Goal: Information Seeking & Learning: Understand process/instructions

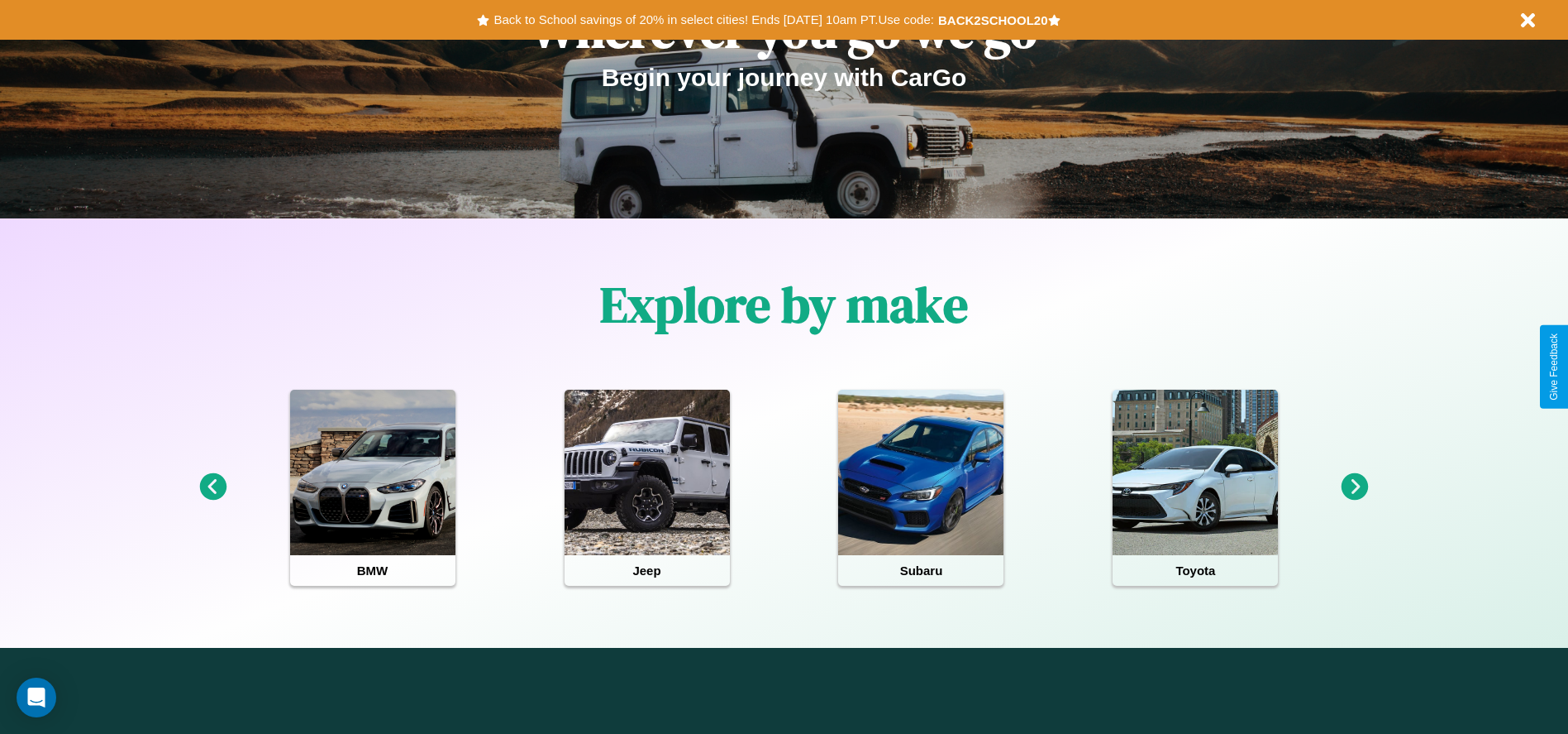
scroll to position [2373, 0]
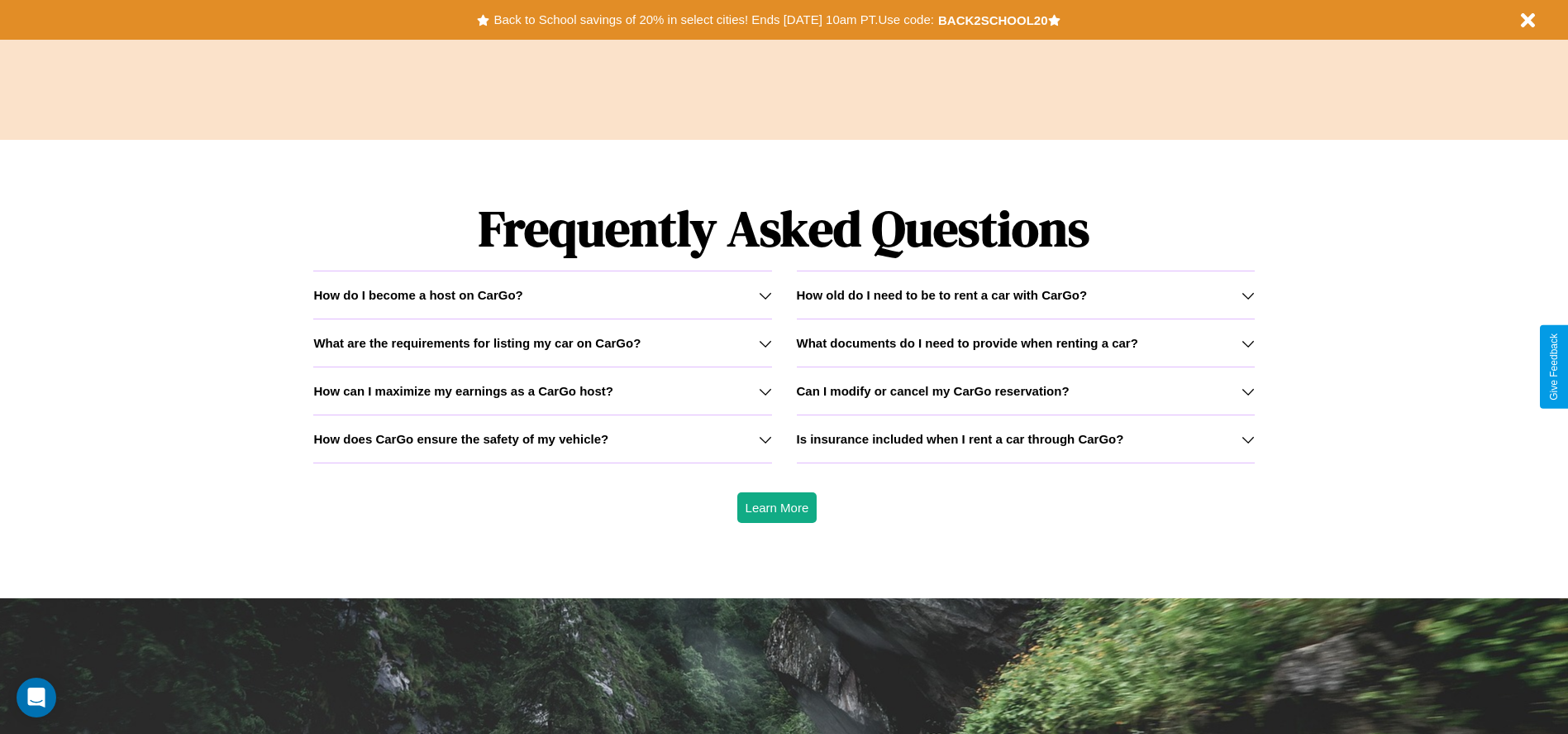
click at [542, 438] on h3 "How does CarGo ensure the safety of my vehicle?" at bounding box center [461, 439] width 295 height 14
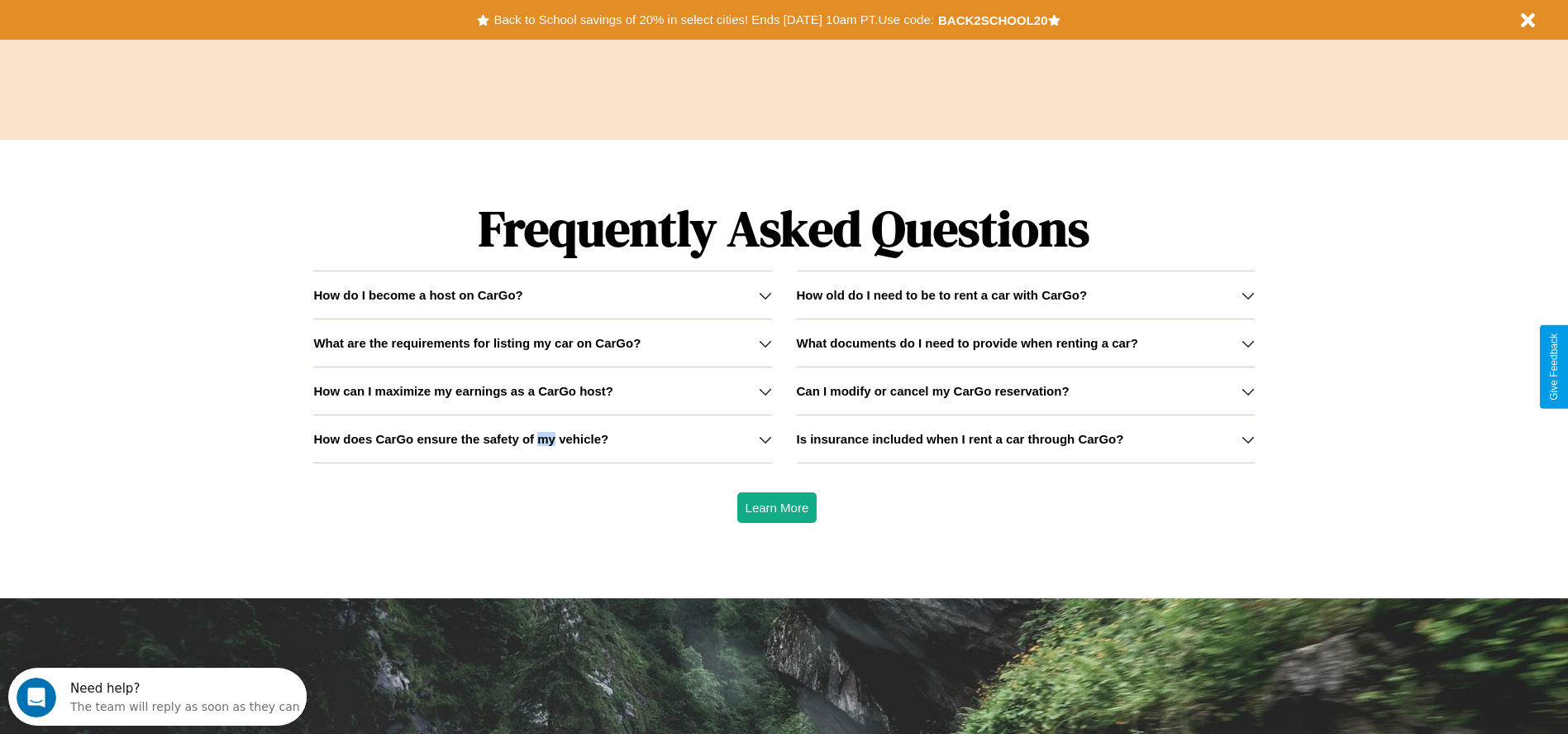
scroll to position [0, 0]
click at [765, 294] on icon at bounding box center [766, 295] width 13 height 13
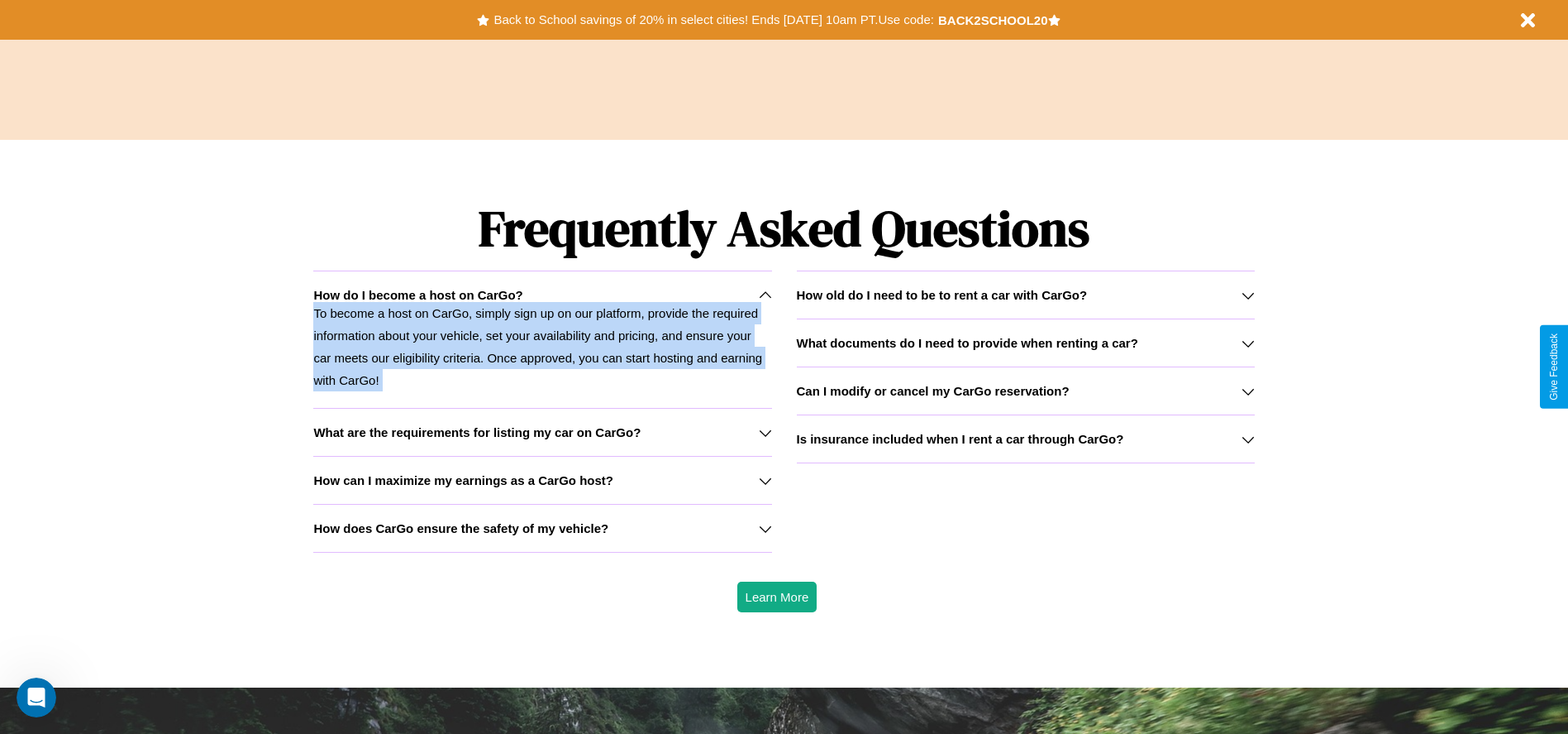
click at [765, 294] on icon at bounding box center [766, 295] width 13 height 13
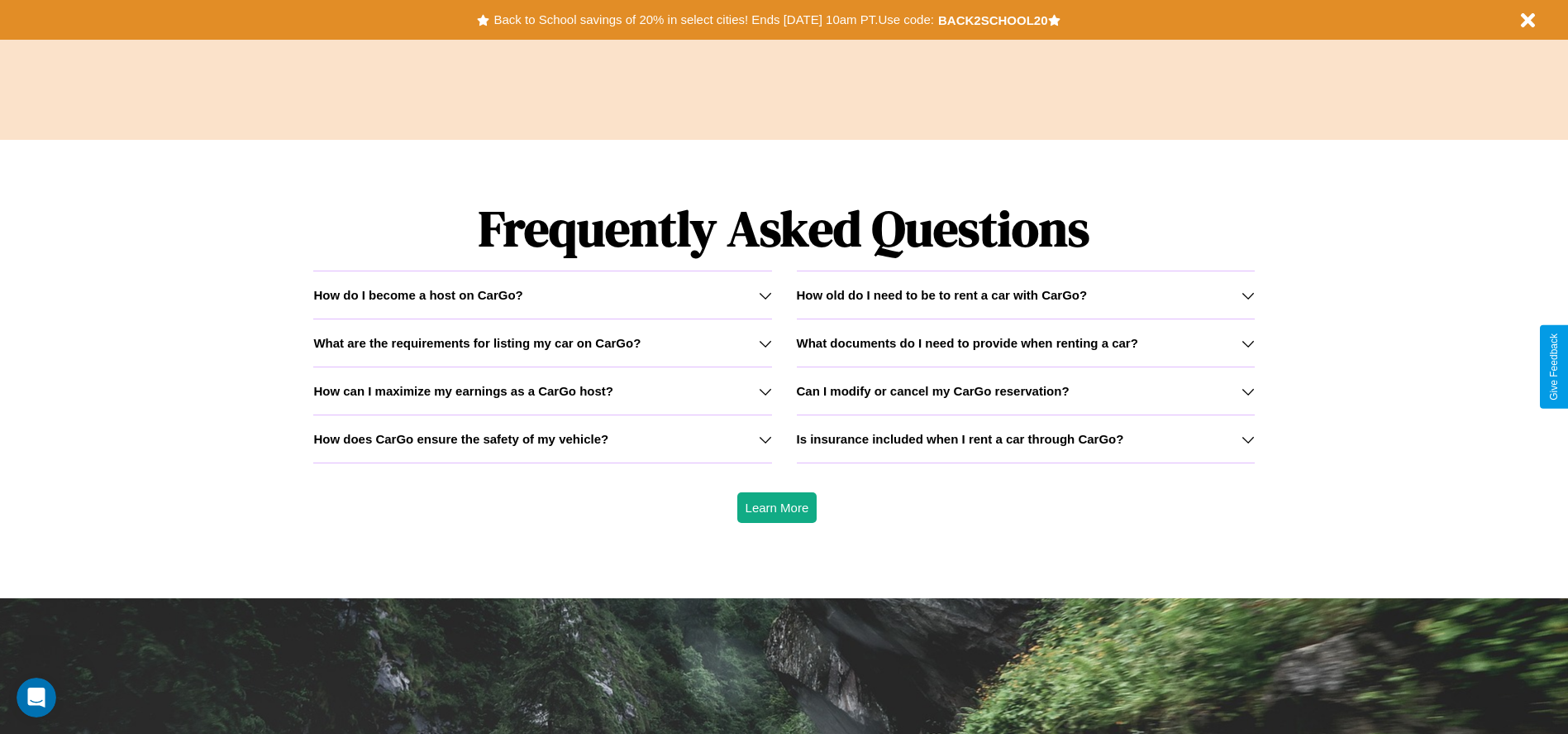
click at [542, 390] on h3 "How can I maximize my earnings as a CarGo host?" at bounding box center [462, 390] width 300 height 14
click at [542, 294] on div "How do I become a host on CarGo?" at bounding box center [541, 294] width 458 height 14
click at [542, 343] on h3 "What are the requirements for listing my car on CarGo?" at bounding box center [477, 343] width 327 height 14
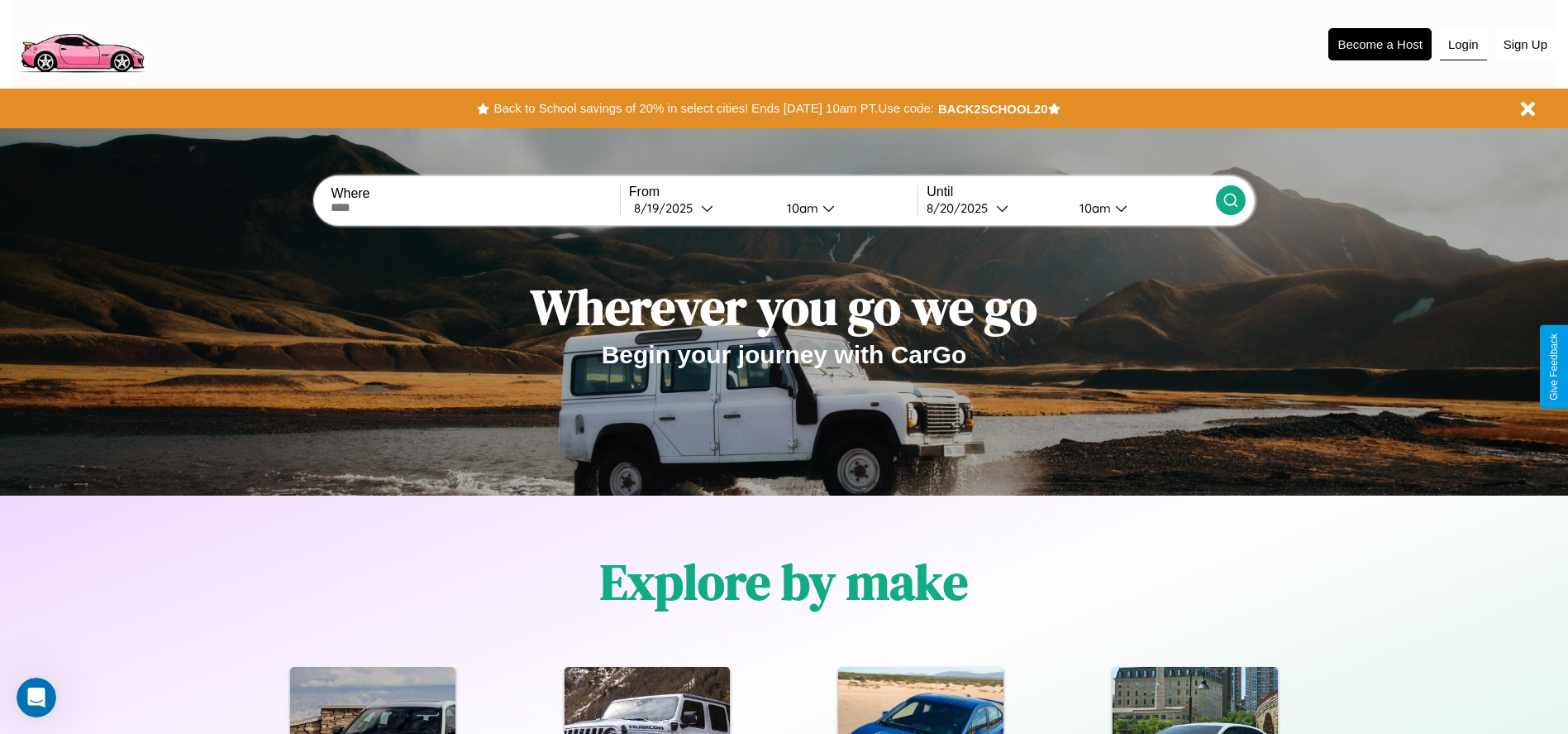
click at [1463, 44] on button "Login" at bounding box center [1463, 44] width 48 height 31
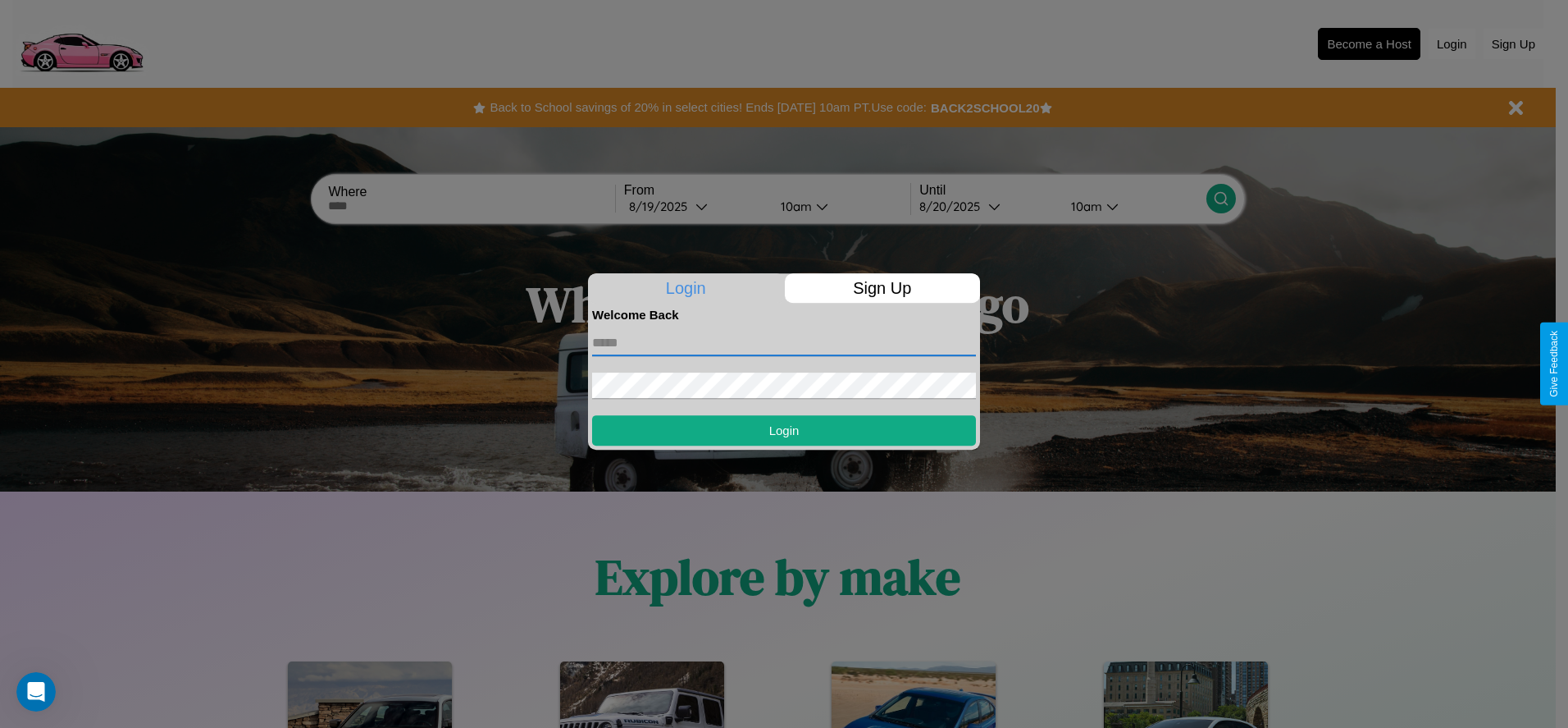
click at [784, 342] on input "text" at bounding box center [784, 343] width 384 height 26
type input "**********"
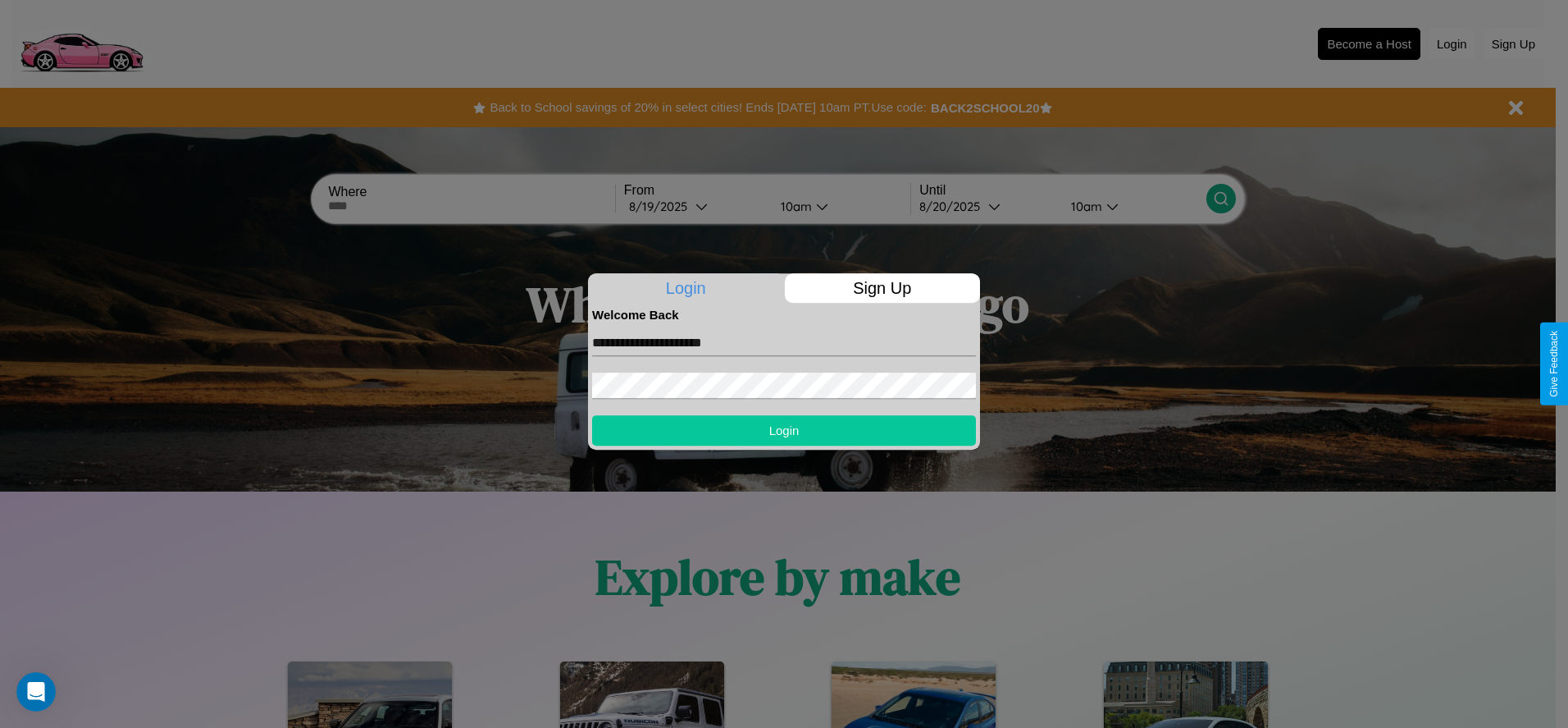
click at [784, 430] on button "Login" at bounding box center [784, 431] width 384 height 30
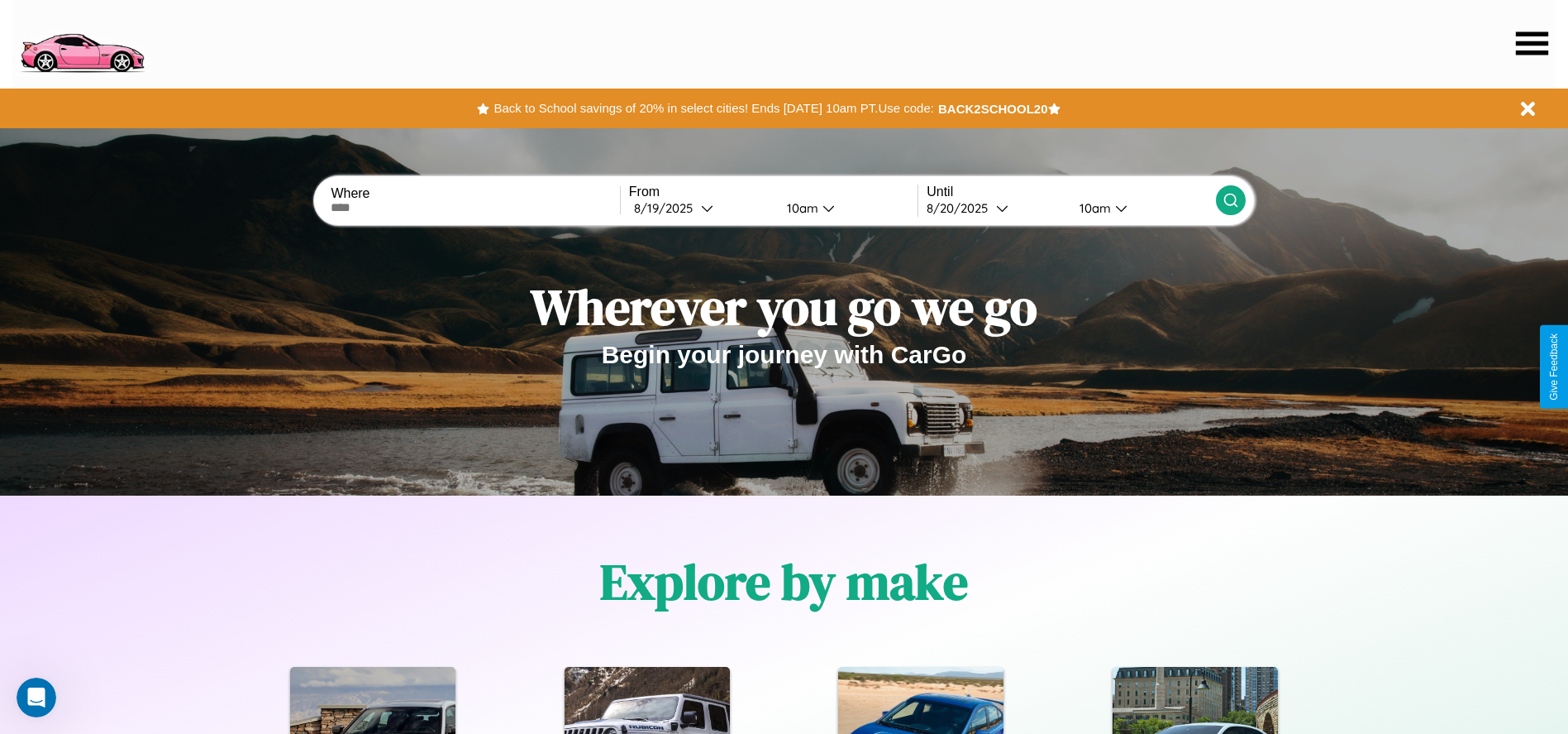
click at [1532, 43] on icon at bounding box center [1532, 43] width 32 height 23
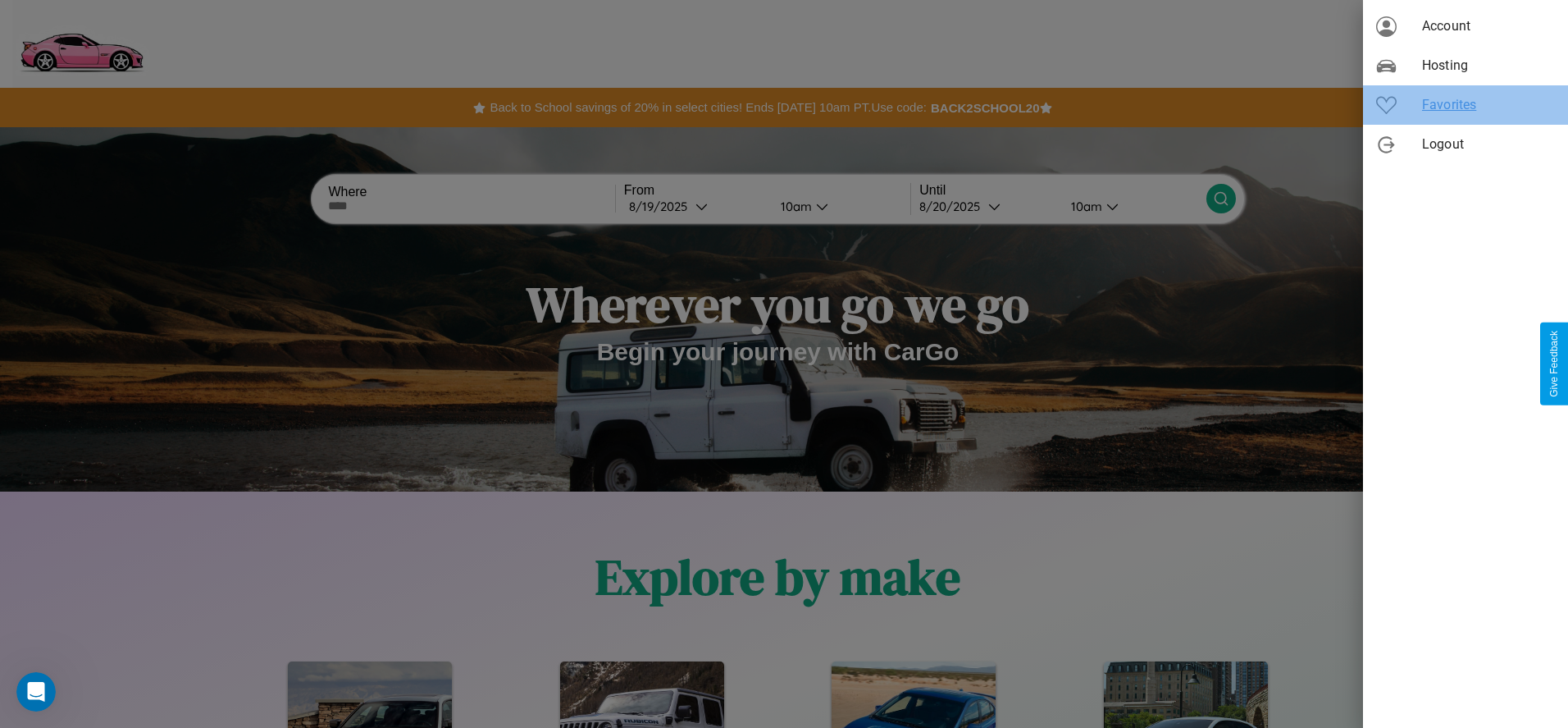
click at [1466, 105] on span "Favorites" at bounding box center [1488, 105] width 133 height 20
